Goal: Task Accomplishment & Management: Manage account settings

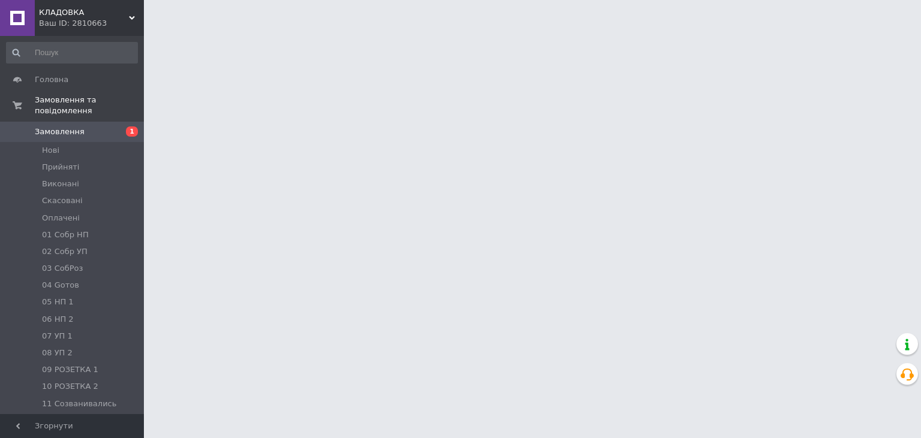
scroll to position [44, 0]
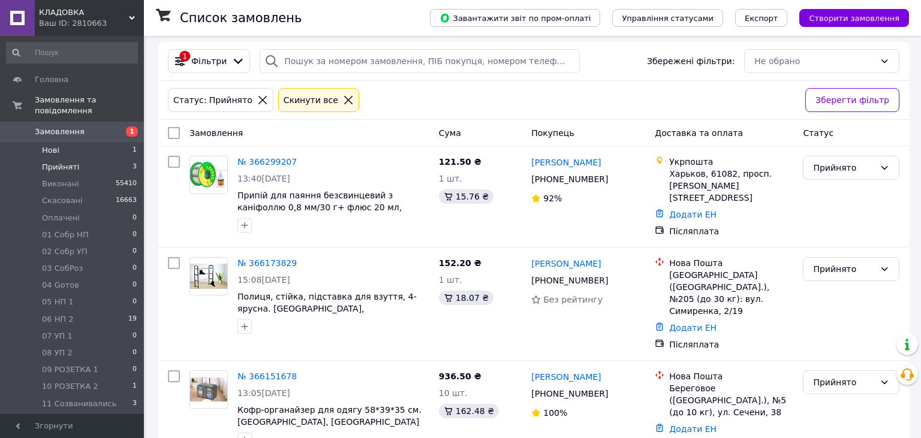
click at [71, 142] on li "Нові 1" at bounding box center [72, 150] width 144 height 17
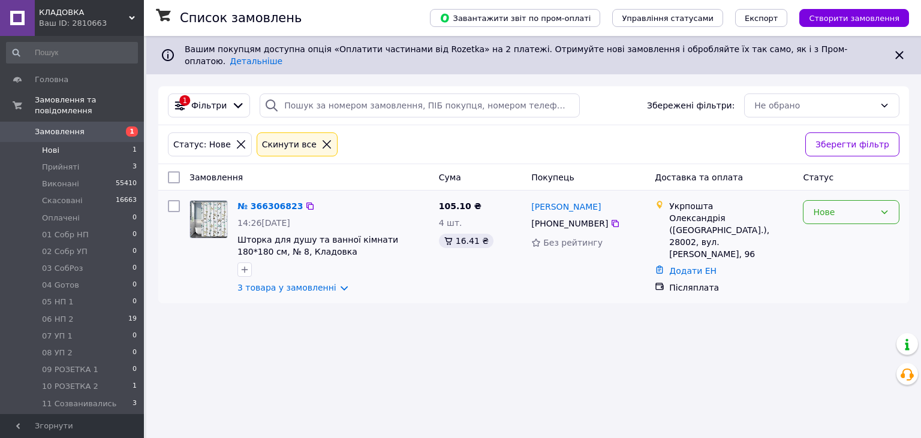
drag, startPoint x: 837, startPoint y: 199, endPoint x: 836, endPoint y: 207, distance: 8.5
click at [837, 206] on div "Нове" at bounding box center [844, 212] width 62 height 13
click at [833, 223] on li "Прийнято" at bounding box center [851, 229] width 95 height 22
click at [255, 201] on link "№ 366306823" at bounding box center [266, 206] width 59 height 10
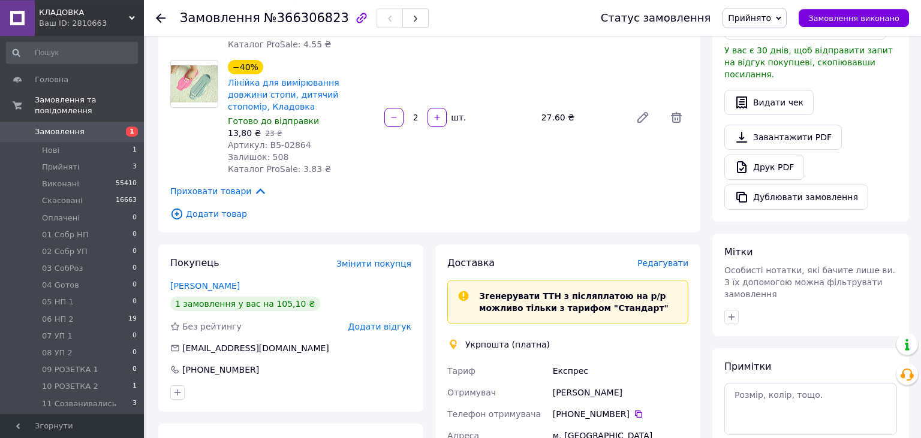
scroll to position [380, 0]
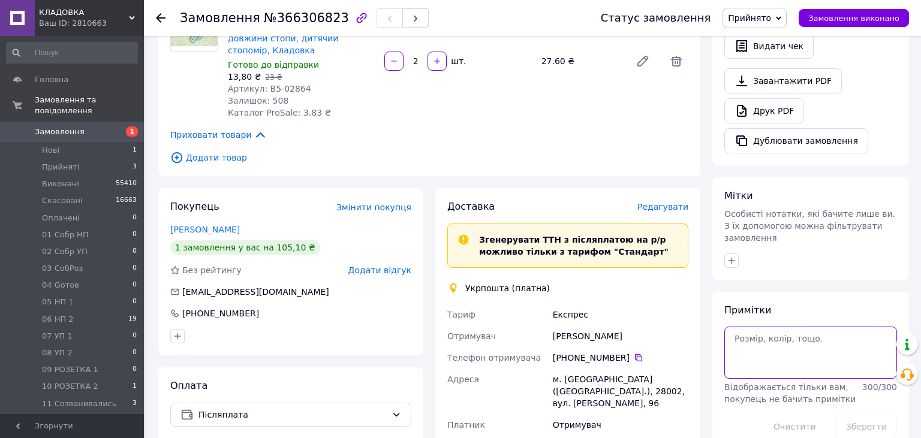
click at [742, 327] on textarea at bounding box center [810, 353] width 173 height 52
type textarea "сброс"
click at [866, 415] on button "Зберегти" at bounding box center [866, 427] width 61 height 24
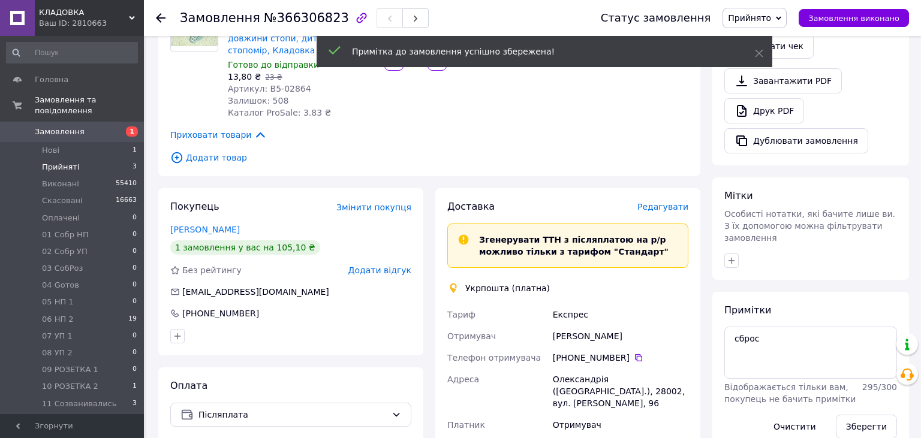
click at [78, 159] on li "Прийняті 3" at bounding box center [72, 167] width 144 height 17
